Goal: Task Accomplishment & Management: Manage account settings

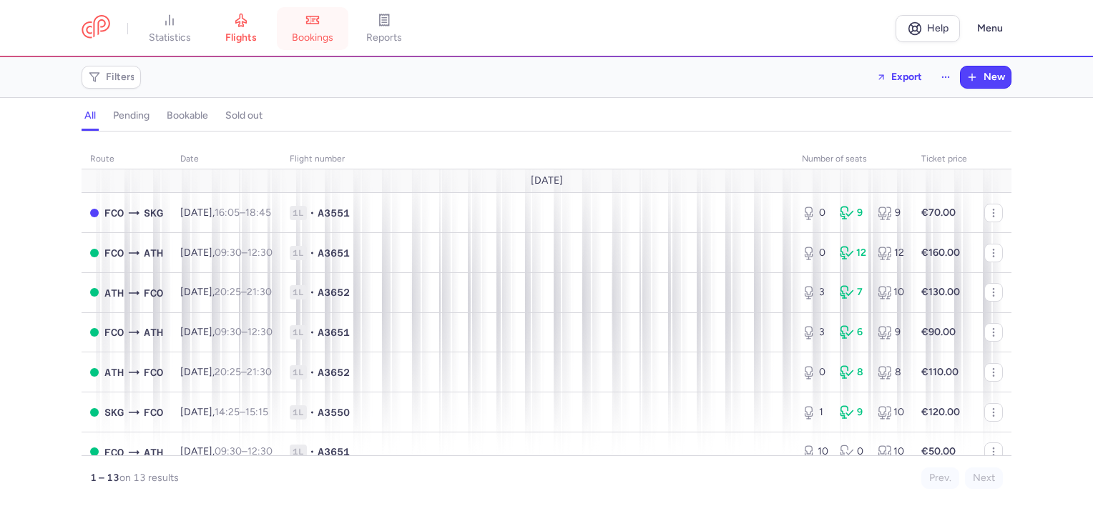
click at [316, 34] on span "bookings" at bounding box center [312, 37] width 41 height 13
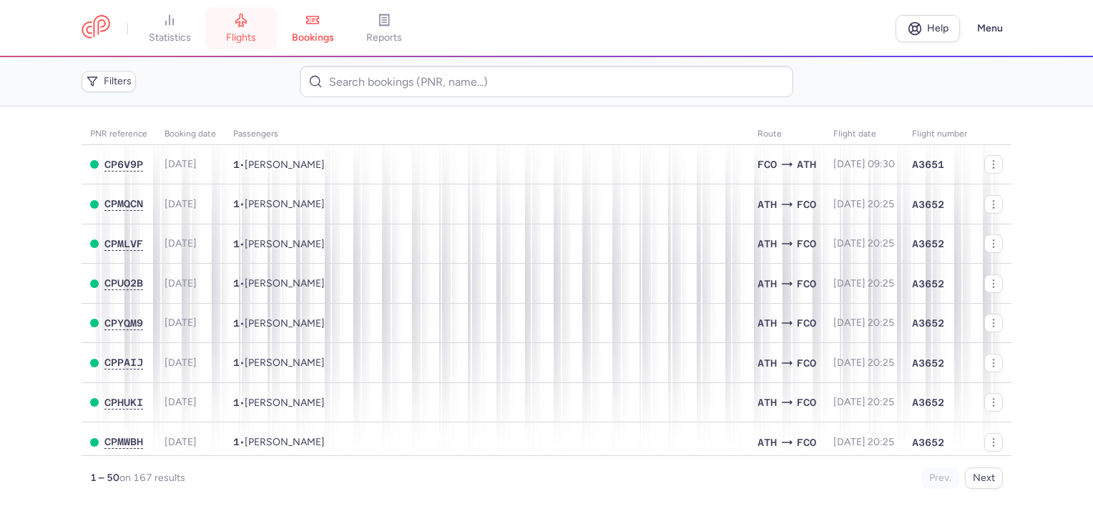
click at [253, 15] on link "flights" at bounding box center [241, 28] width 72 height 31
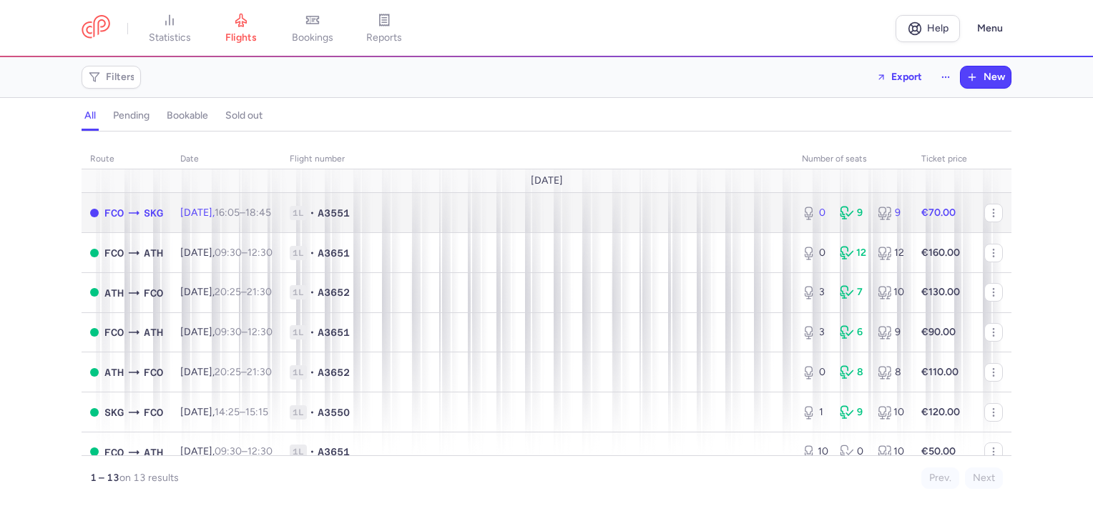
click at [229, 200] on td "[DATE] 16:05 – 18:45 +0" at bounding box center [226, 213] width 109 height 40
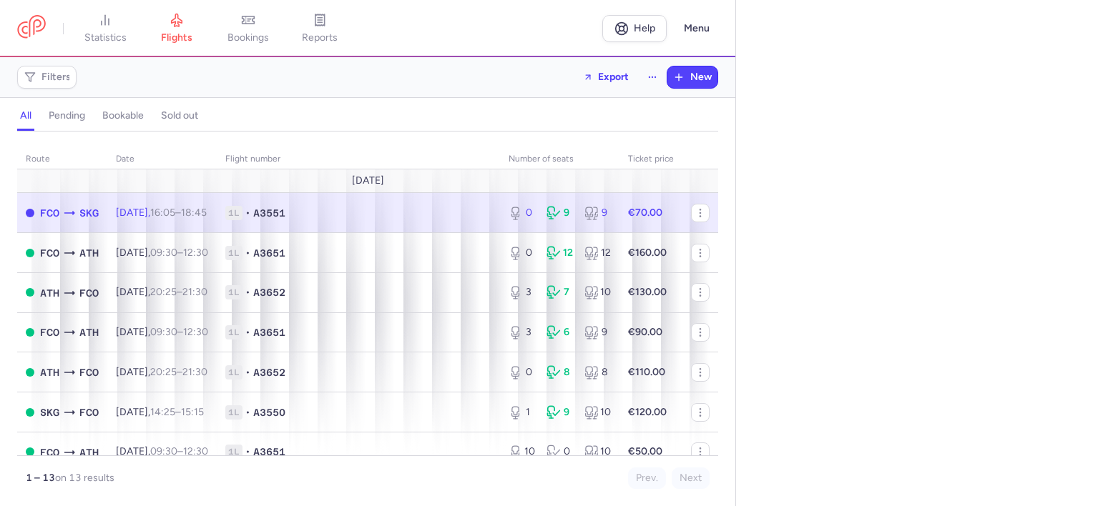
select select "days"
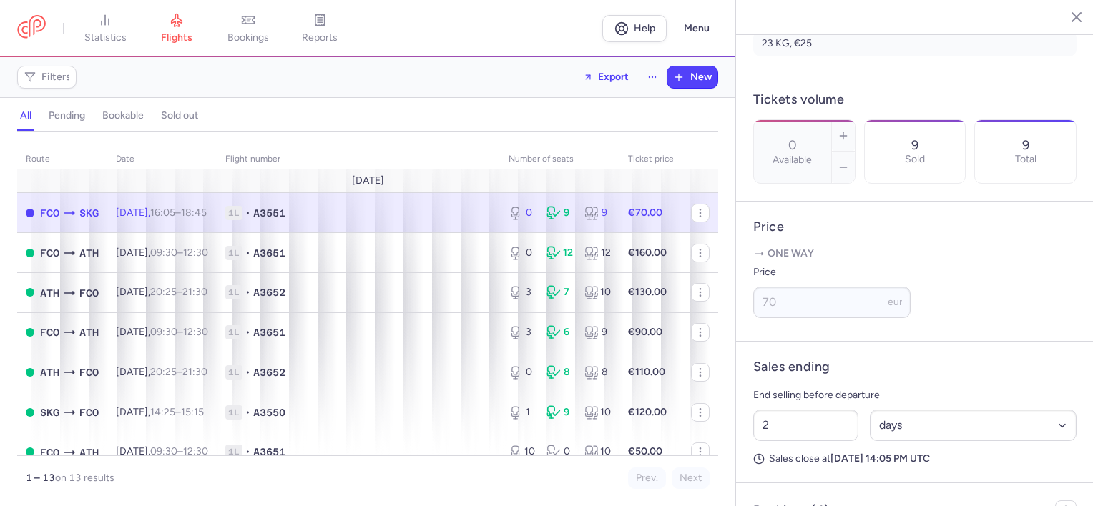
scroll to position [572, 0]
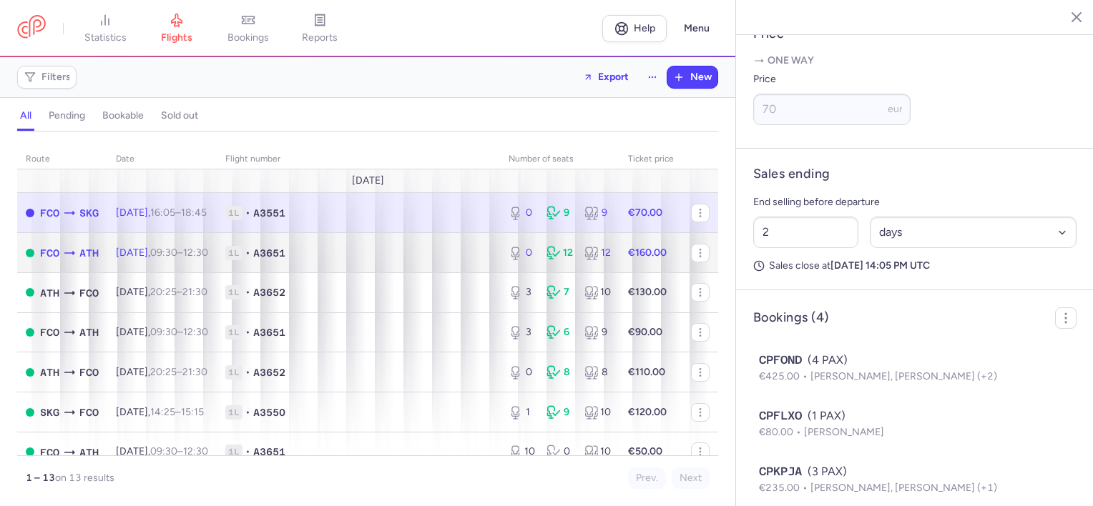
click at [204, 247] on span "09:30 – 12:30 +0" at bounding box center [179, 253] width 58 height 12
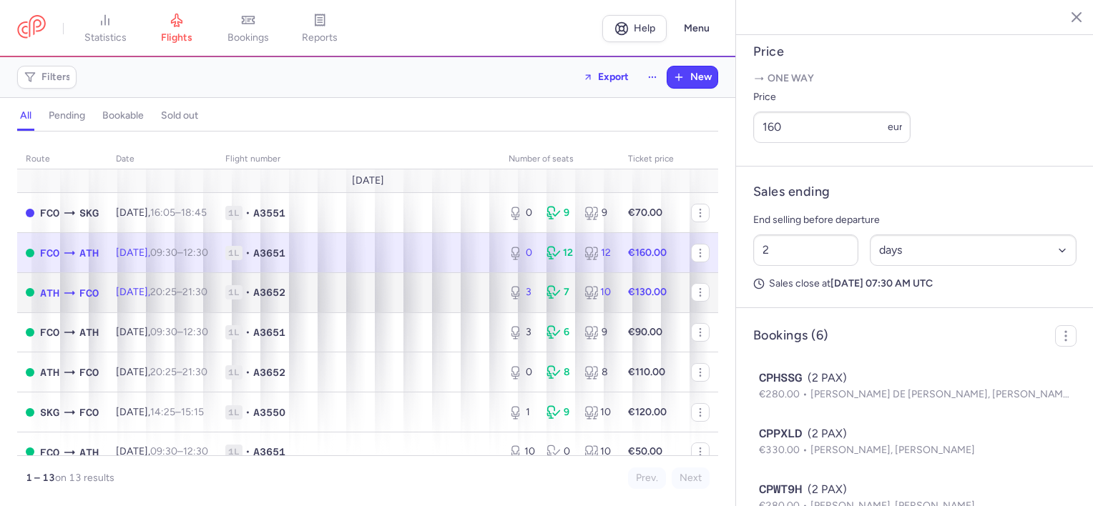
click at [202, 290] on span "20:25 – 21:30 +0" at bounding box center [178, 292] width 57 height 12
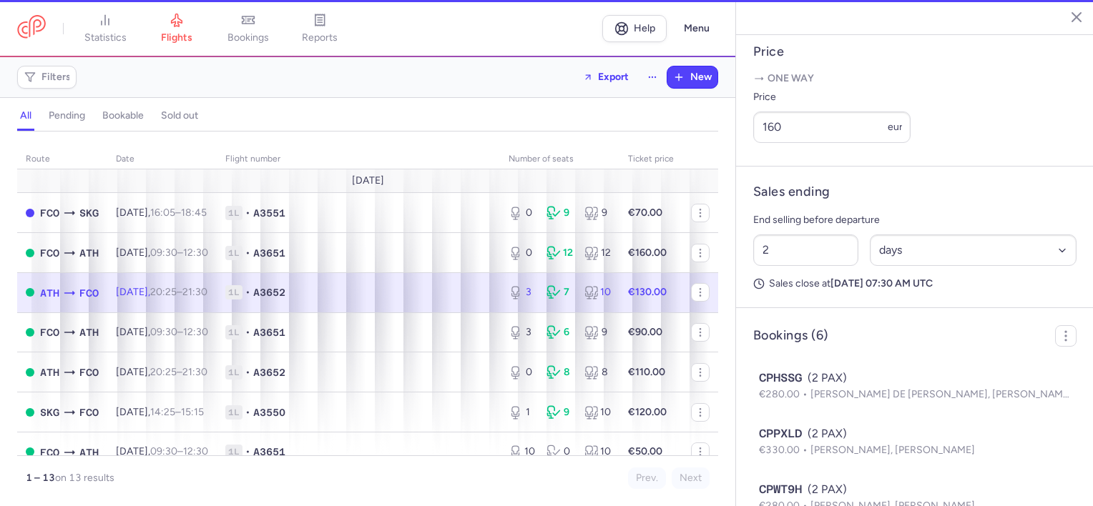
type input "3"
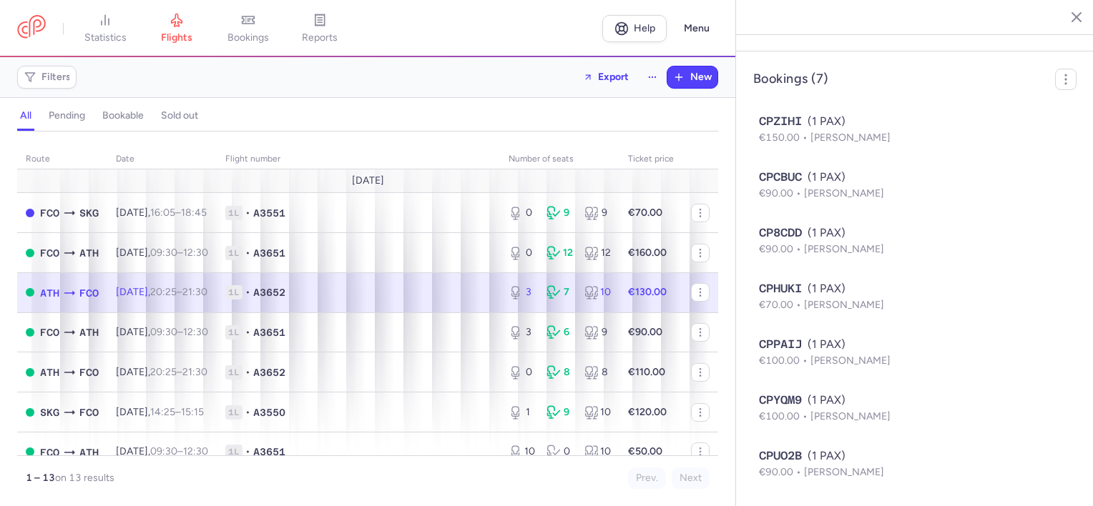
scroll to position [851, 0]
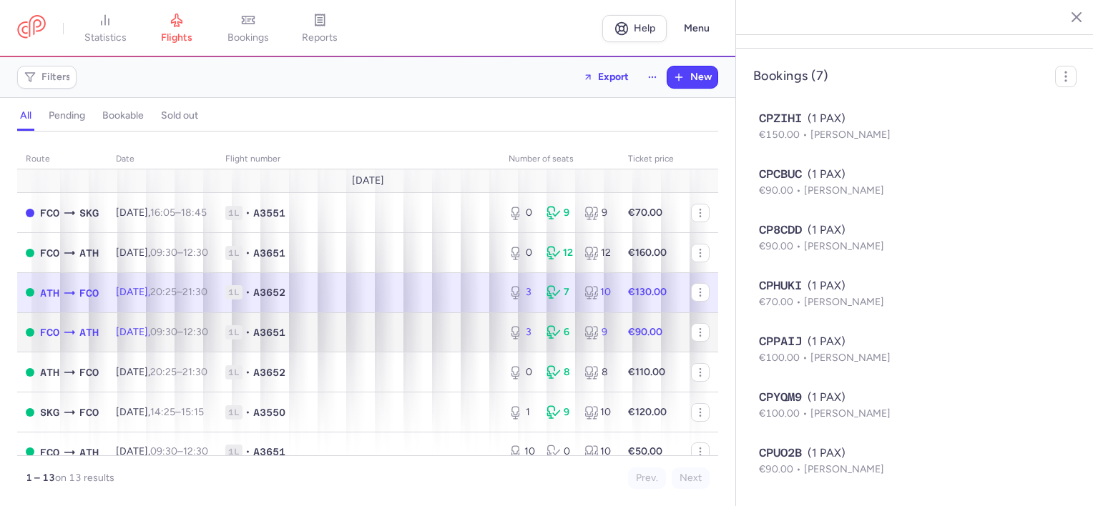
click at [246, 339] on td "1L • A3651" at bounding box center [358, 332] width 283 height 40
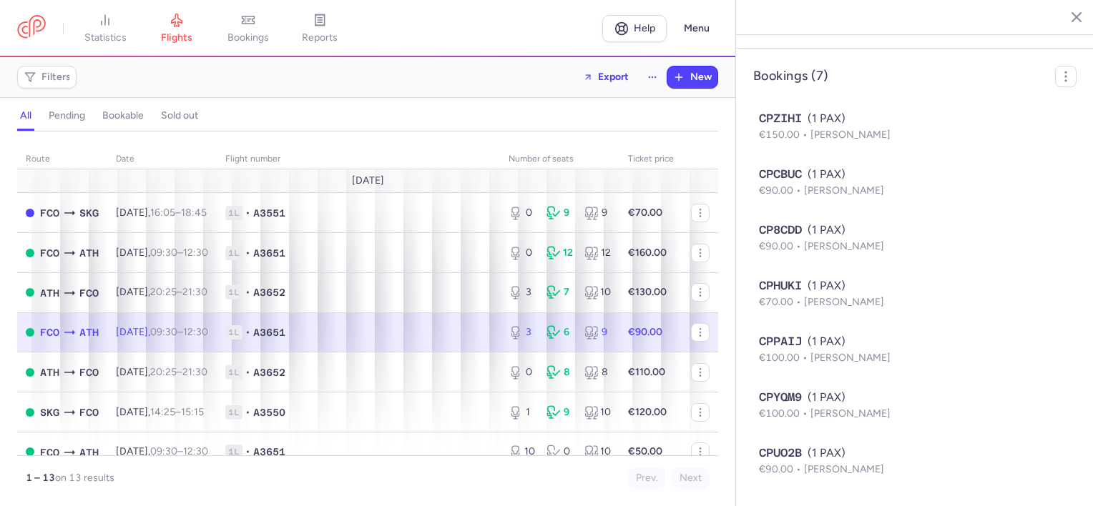
type input "2"
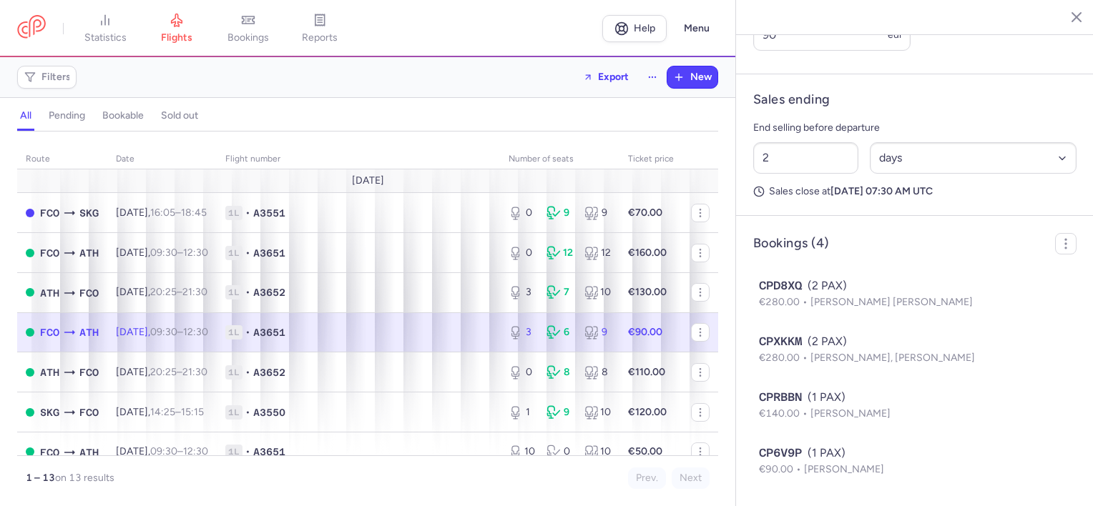
scroll to position [684, 0]
drag, startPoint x: 780, startPoint y: 34, endPoint x: 673, endPoint y: 25, distance: 107.7
click at [673, 25] on div "statistics flights bookings reports Help Menu Filters Export New all pending bo…" at bounding box center [546, 253] width 1093 height 506
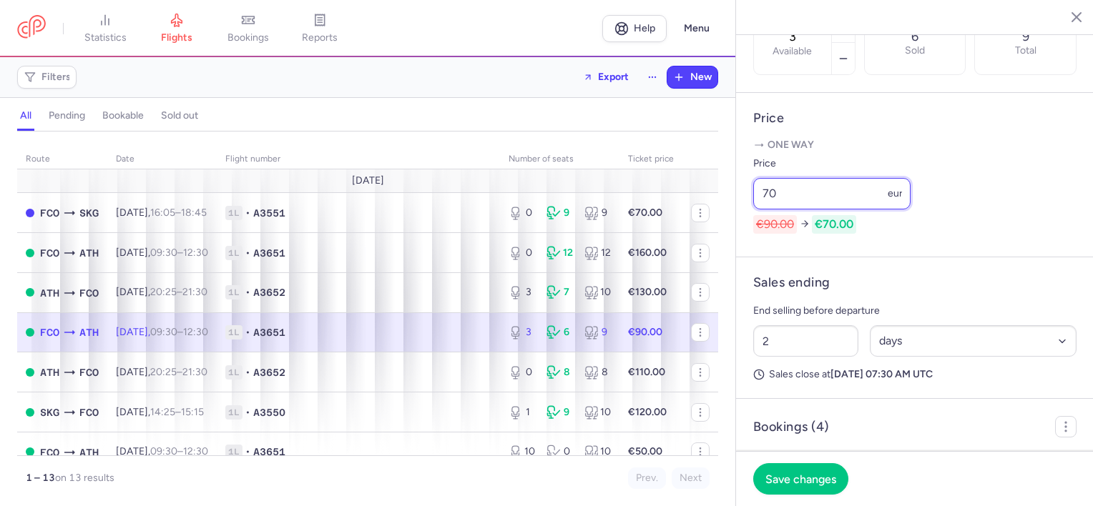
scroll to position [506, 0]
type input "70"
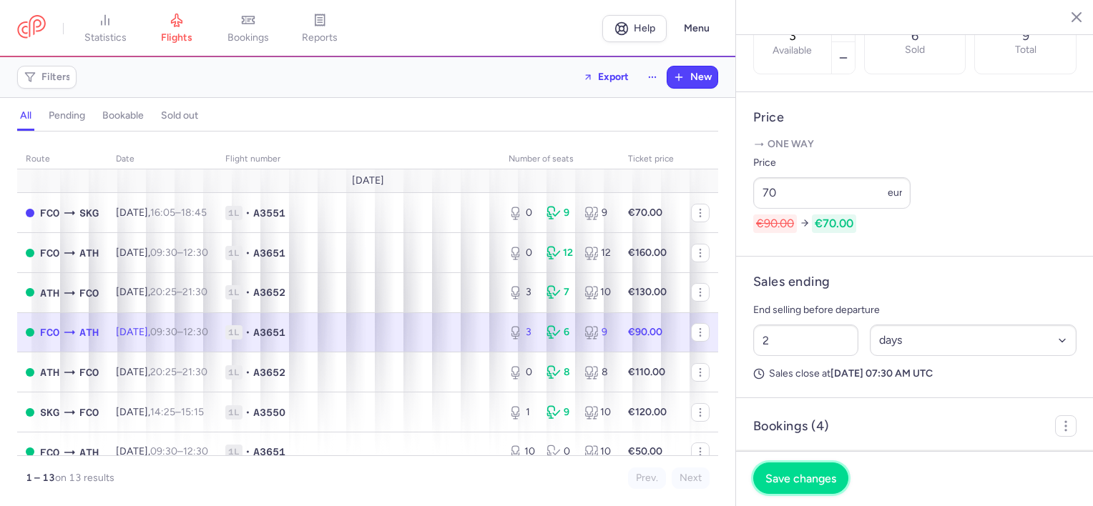
click at [817, 470] on button "Save changes" at bounding box center [800, 478] width 95 height 31
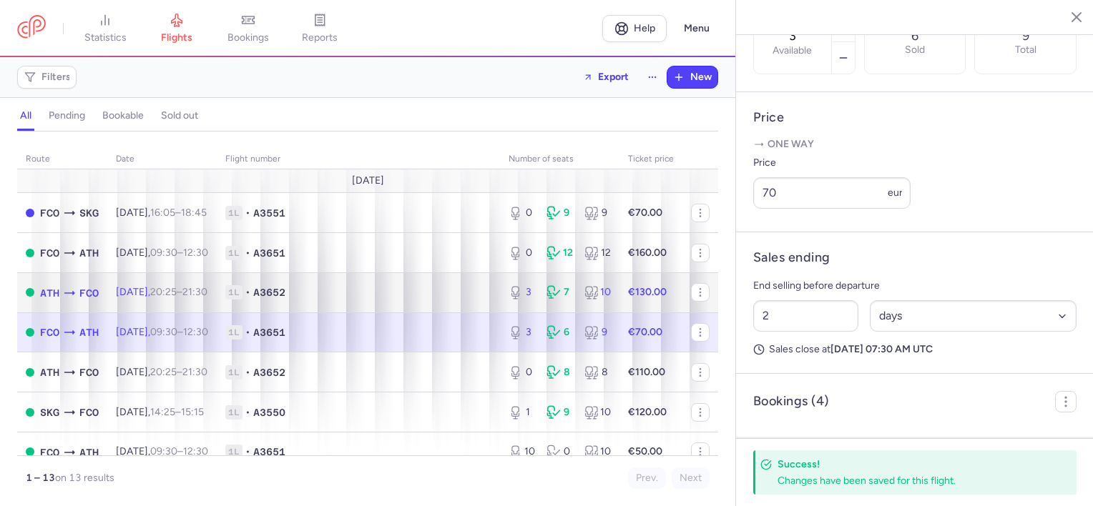
click at [350, 282] on td "1L • A3652" at bounding box center [358, 292] width 283 height 40
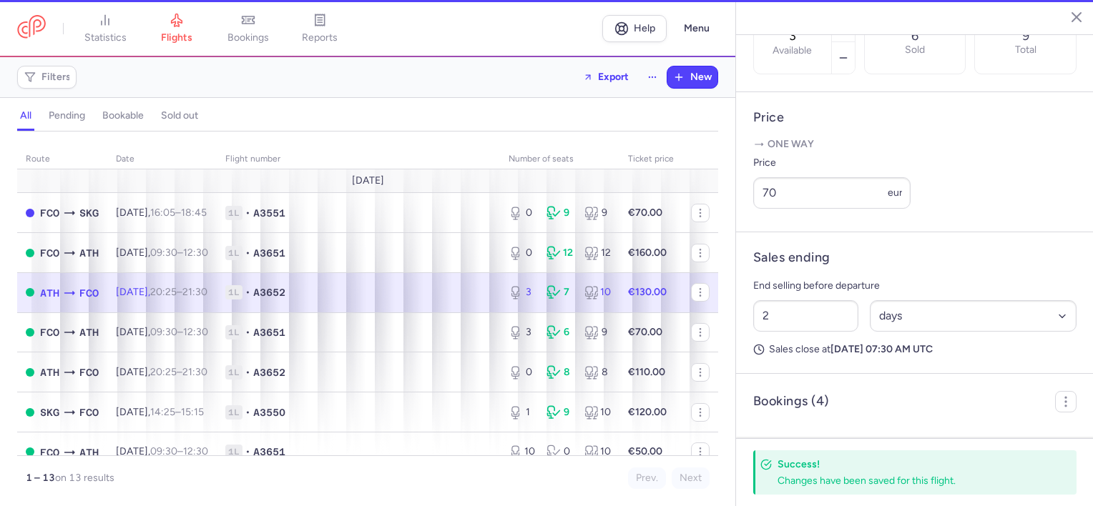
type input "1"
